Goal: Check status: Check status

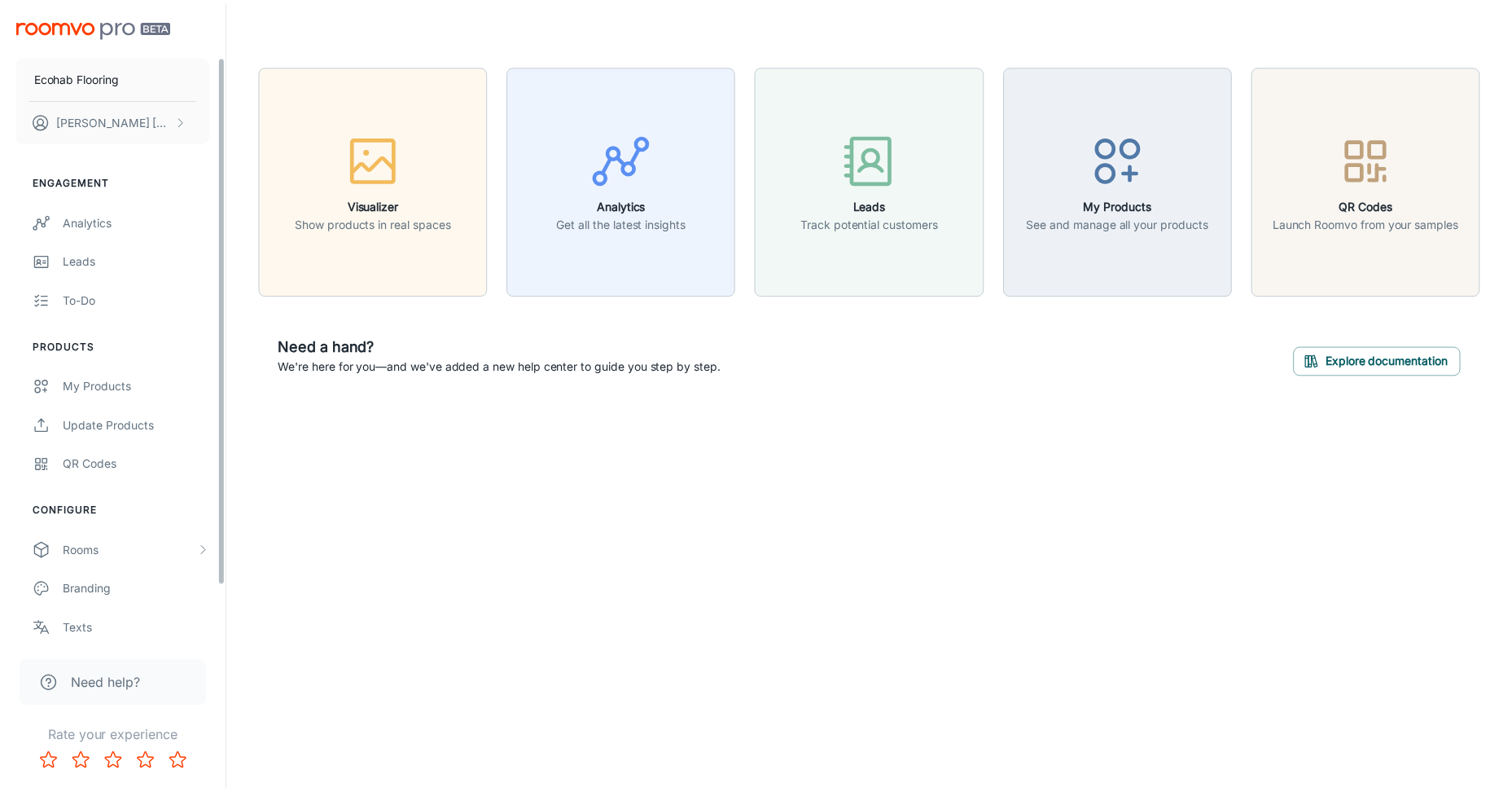
scroll to position [132, 0]
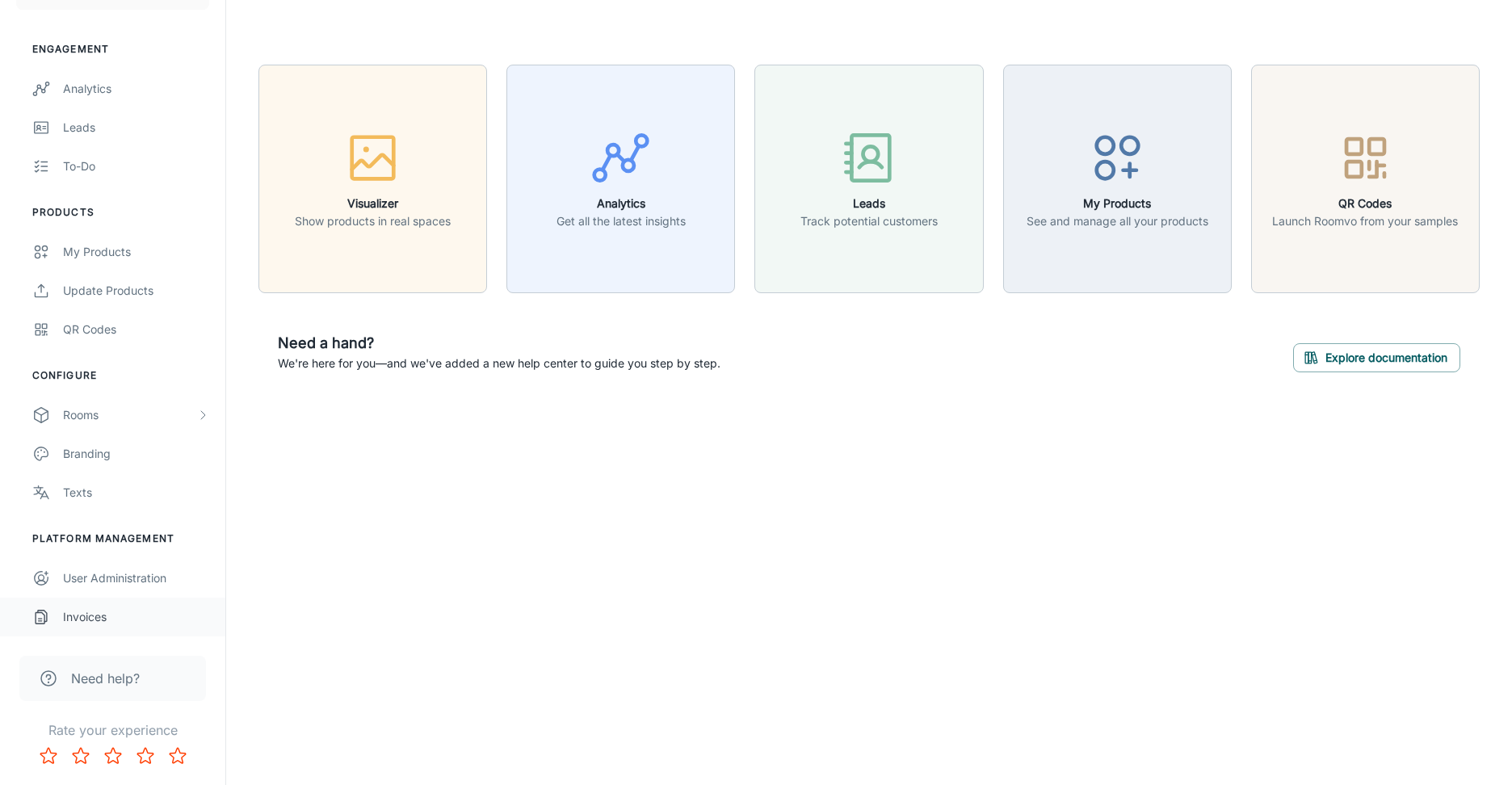
click at [88, 618] on div "Invoices" at bounding box center [136, 616] width 146 height 18
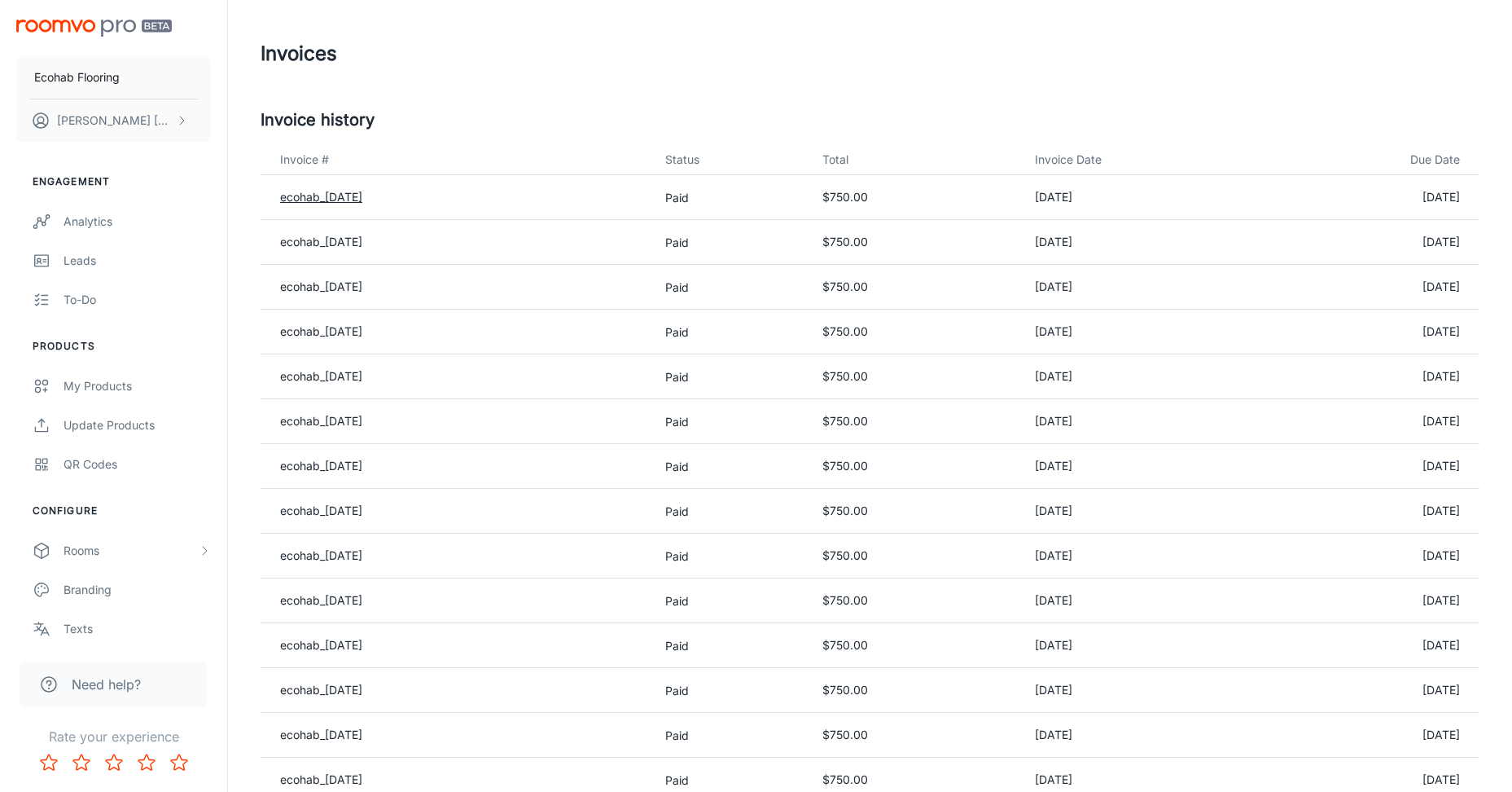
click at [362, 199] on link "ecohab_[DATE]" at bounding box center [320, 197] width 82 height 14
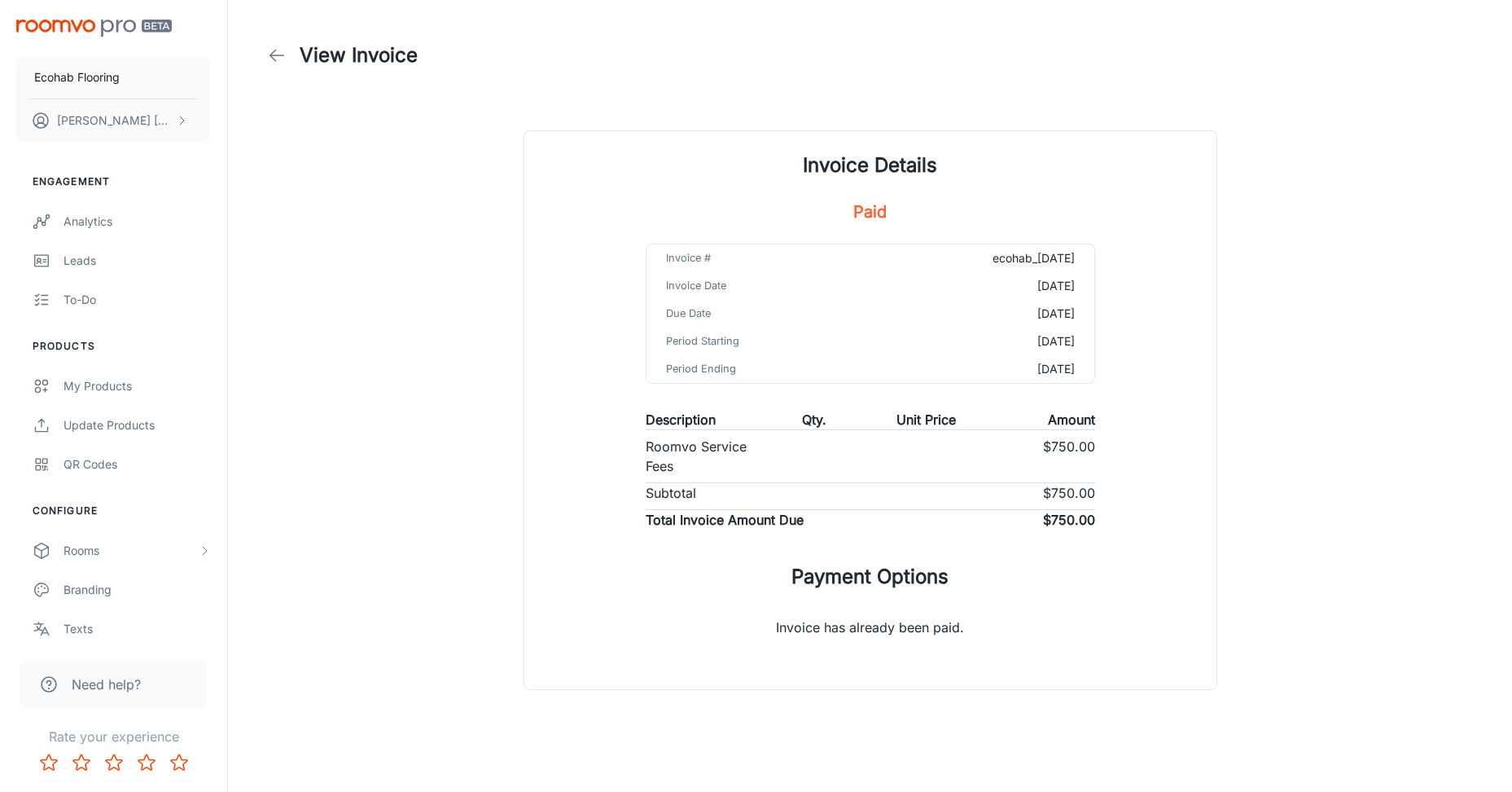
click at [888, 621] on p "Invoice has already been paid." at bounding box center [870, 621] width 240 height 59
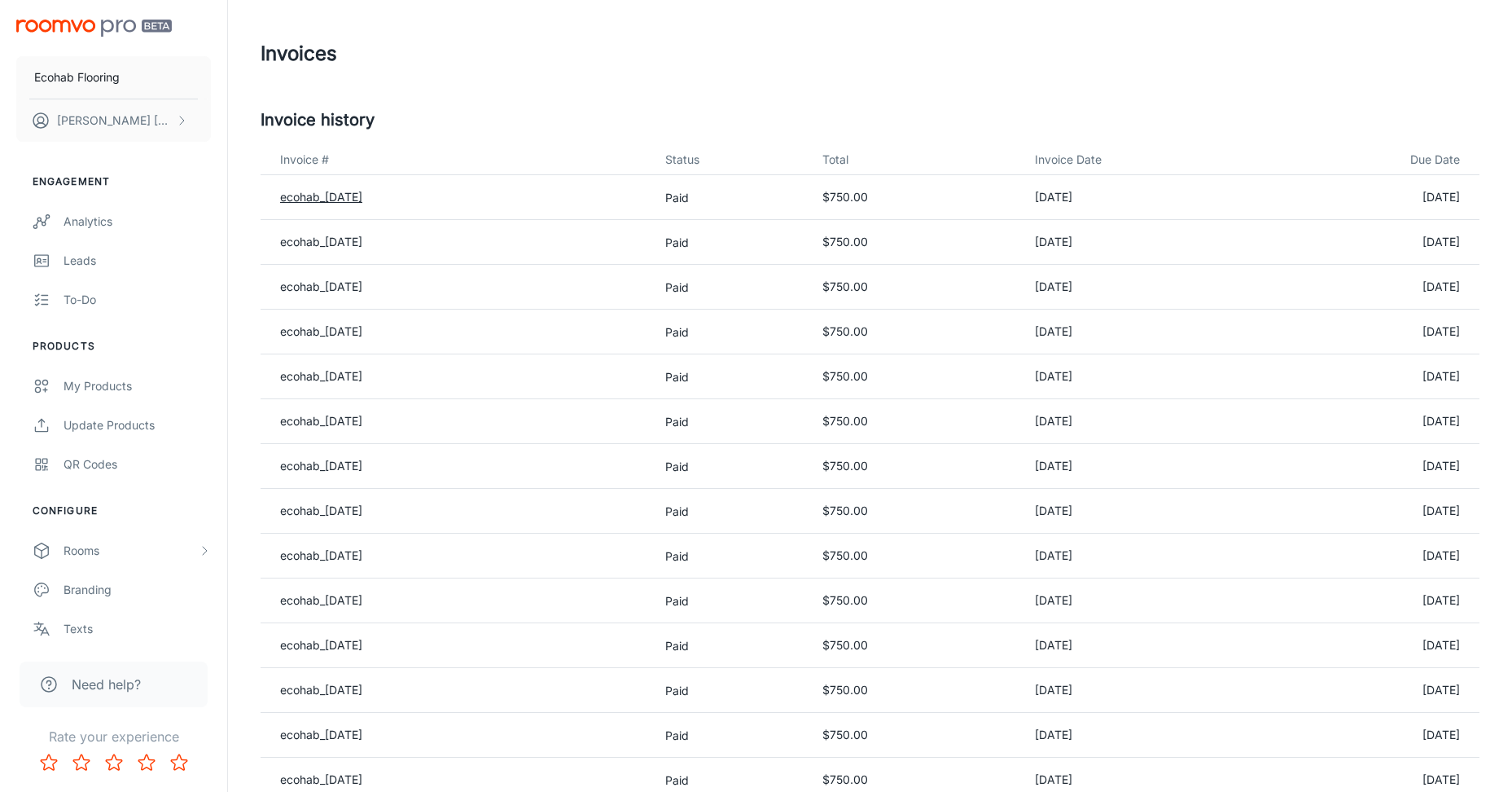
click at [362, 200] on link "ecohab_[DATE]" at bounding box center [320, 197] width 82 height 14
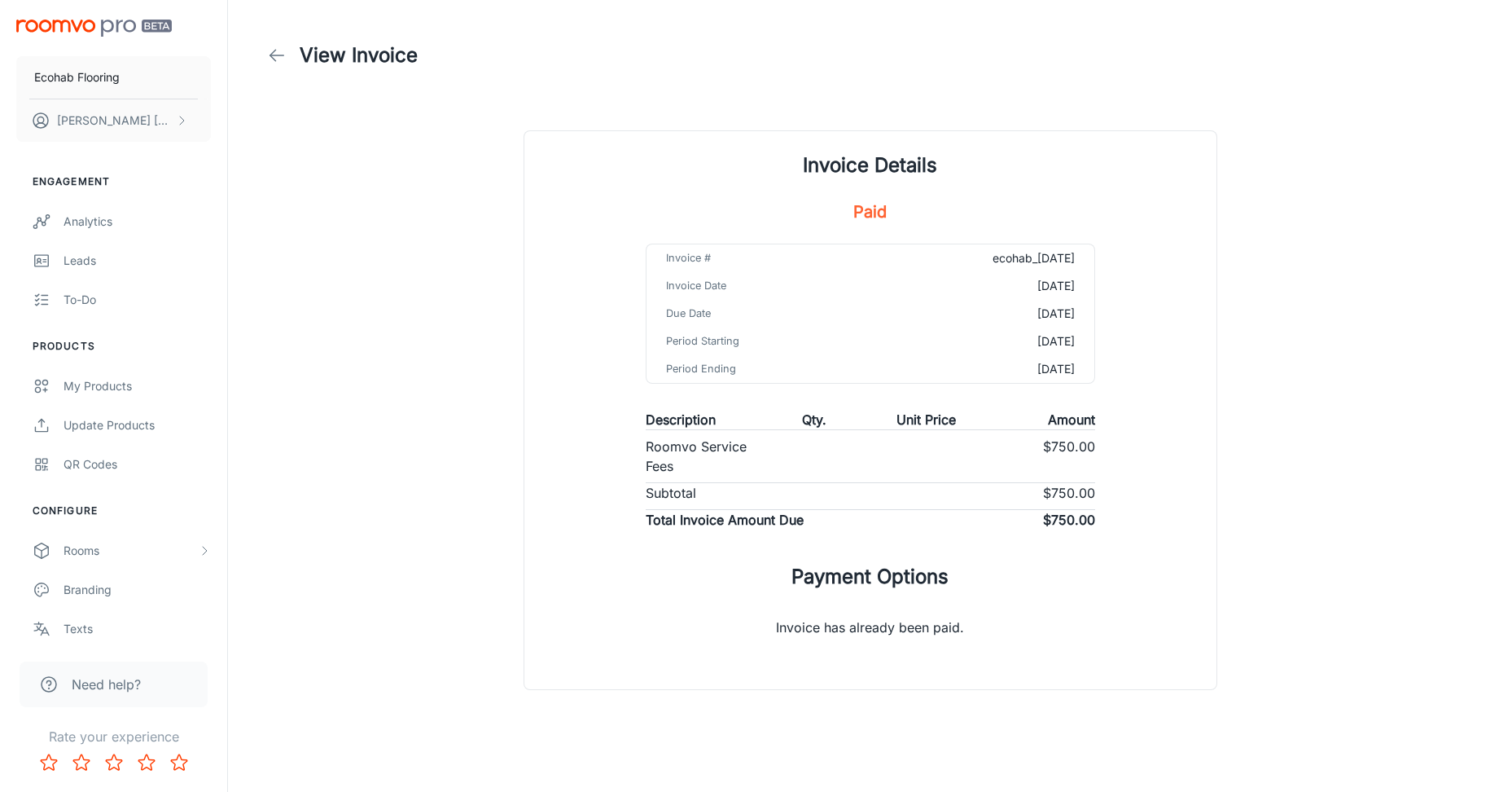
click at [905, 569] on h1 "Payment Options" at bounding box center [870, 576] width 157 height 29
click at [920, 618] on p "Invoice has already been paid." at bounding box center [870, 618] width 240 height 59
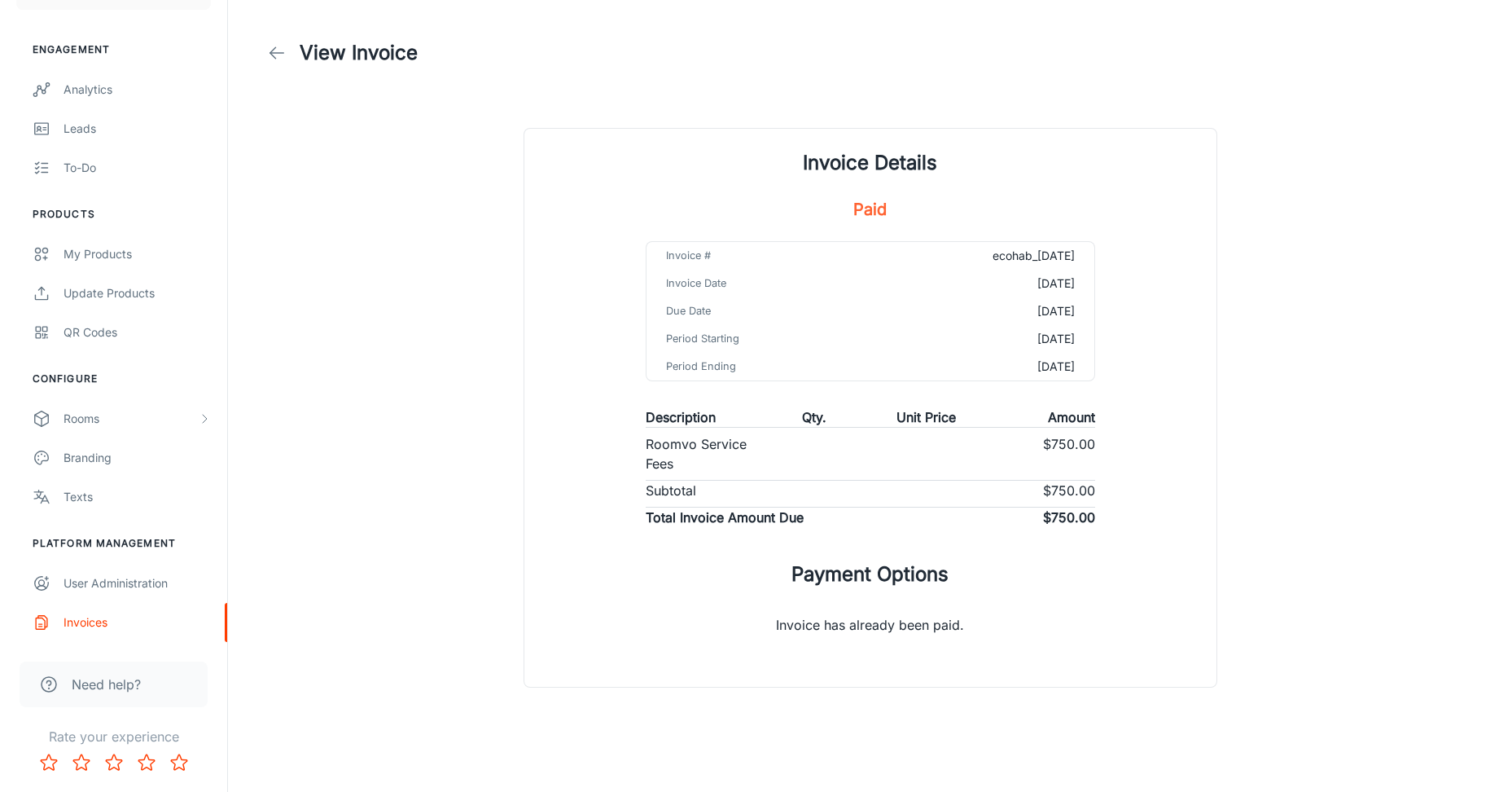
click at [869, 211] on h5 "Paid" at bounding box center [870, 209] width 33 height 24
click at [851, 623] on p "Invoice has already been paid." at bounding box center [870, 618] width 240 height 59
